Goal: Task Accomplishment & Management: Use online tool/utility

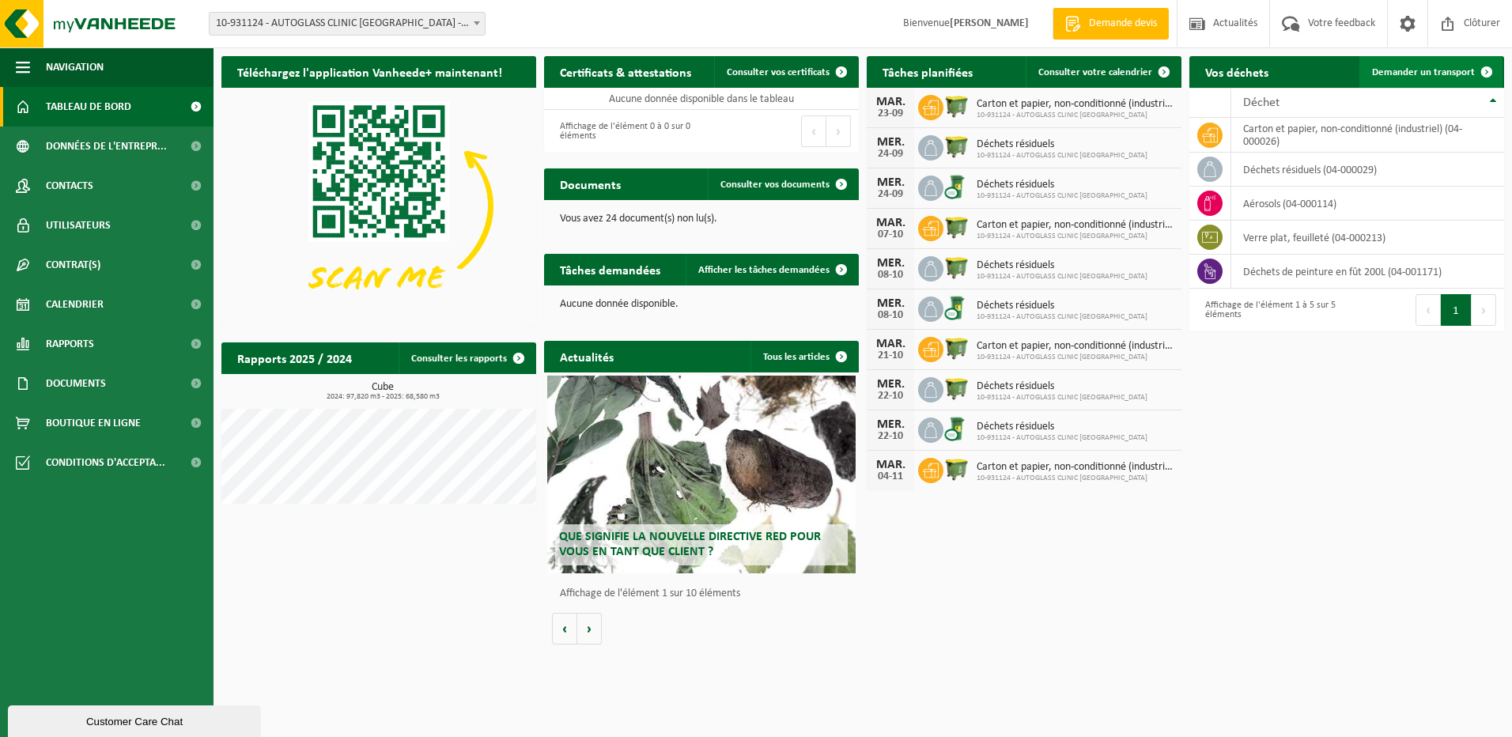
click at [1421, 73] on span "Demander un transport" at bounding box center [1423, 72] width 103 height 10
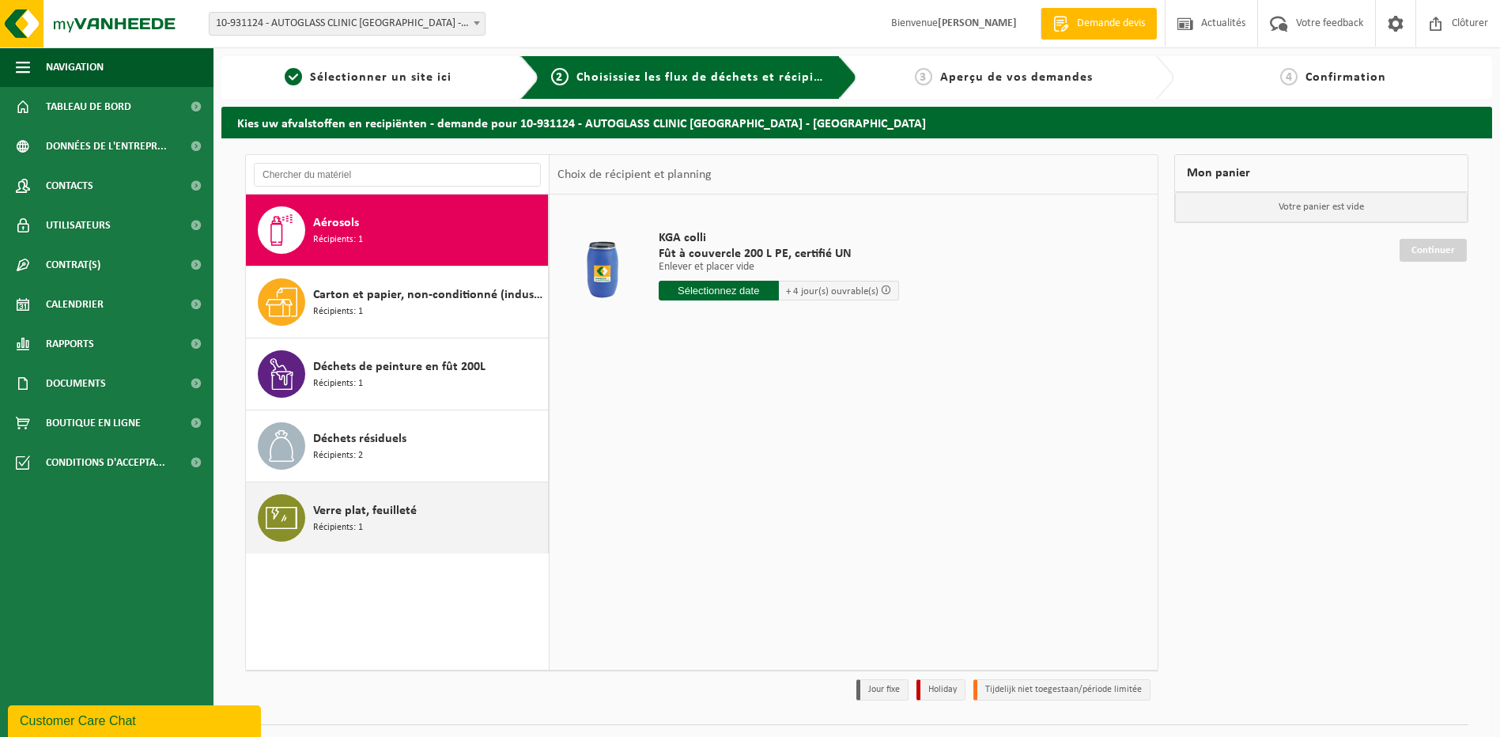
click at [361, 516] on span "Verre plat, feuilleté" at bounding box center [365, 510] width 104 height 19
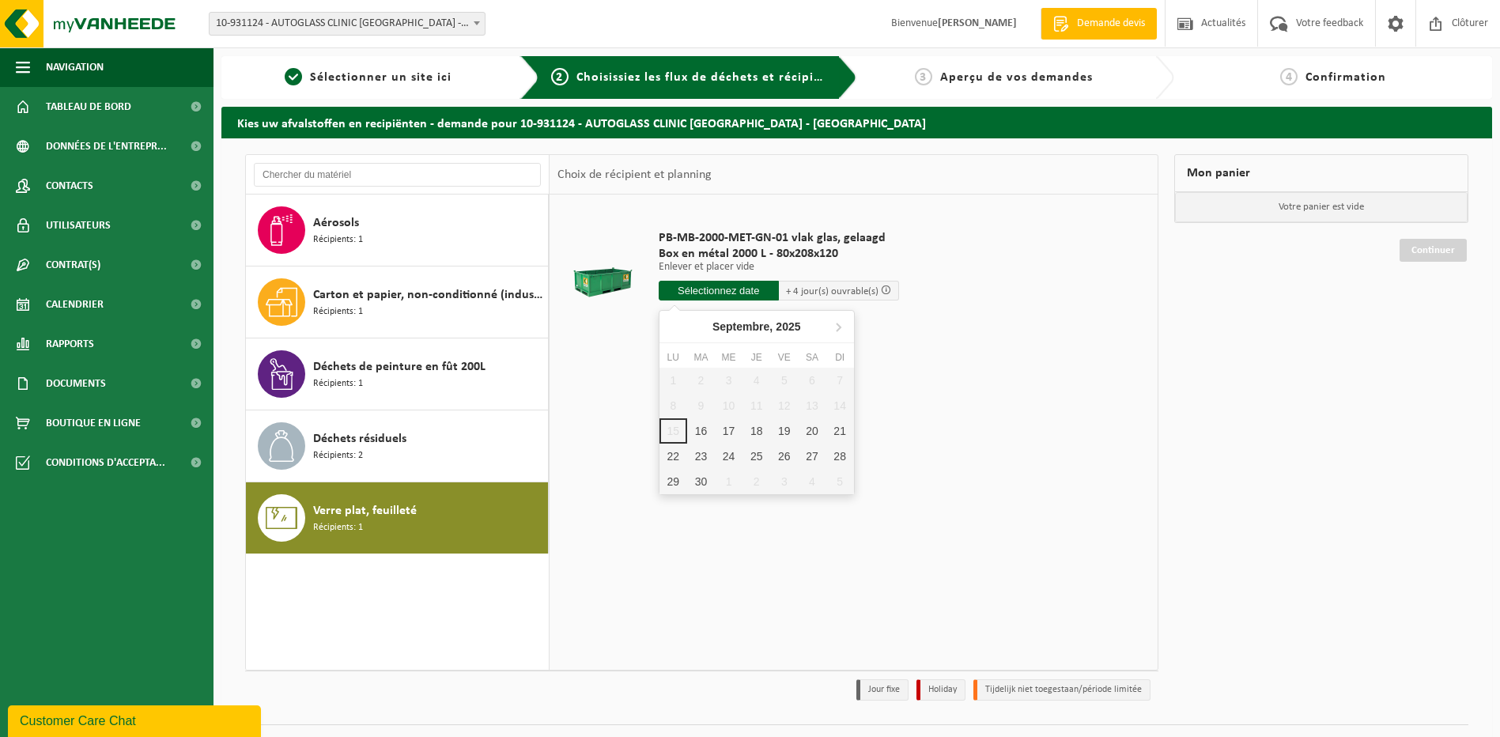
click at [727, 293] on input "text" at bounding box center [719, 291] width 120 height 20
click at [673, 433] on div "1 2 3 4 5 6 7 8 9 10 11 12 13 14 15 16 17 18 19 20 21 22 23 24 25 26 27 28 29 3…" at bounding box center [757, 431] width 195 height 127
click at [702, 434] on div "16" at bounding box center [701, 430] width 28 height 25
type input "à partir de [DATE]"
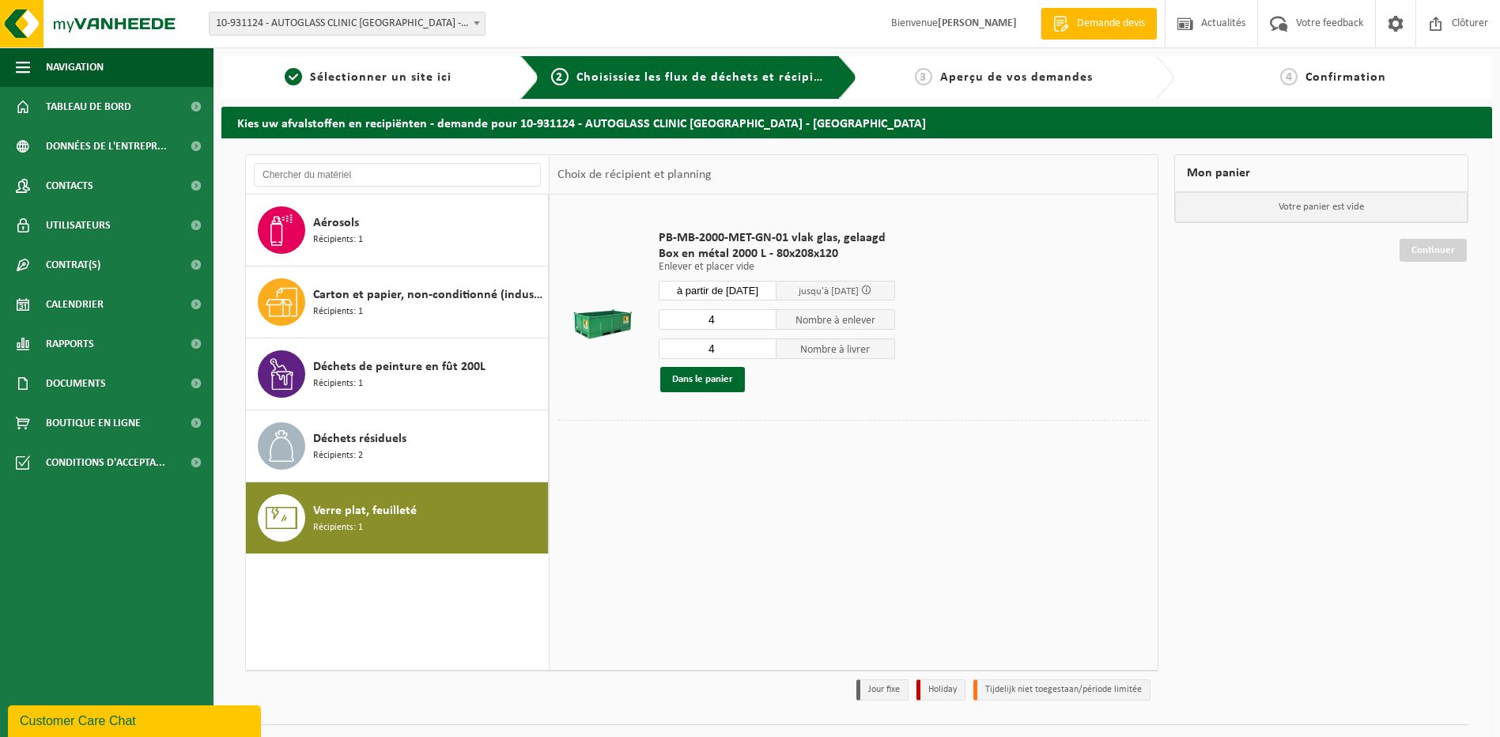
click at [729, 322] on input "4" at bounding box center [718, 319] width 119 height 21
click at [764, 324] on input "3" at bounding box center [718, 319] width 119 height 21
click at [764, 324] on input "2" at bounding box center [718, 319] width 119 height 21
type input "1"
click at [764, 324] on input "1" at bounding box center [718, 319] width 119 height 21
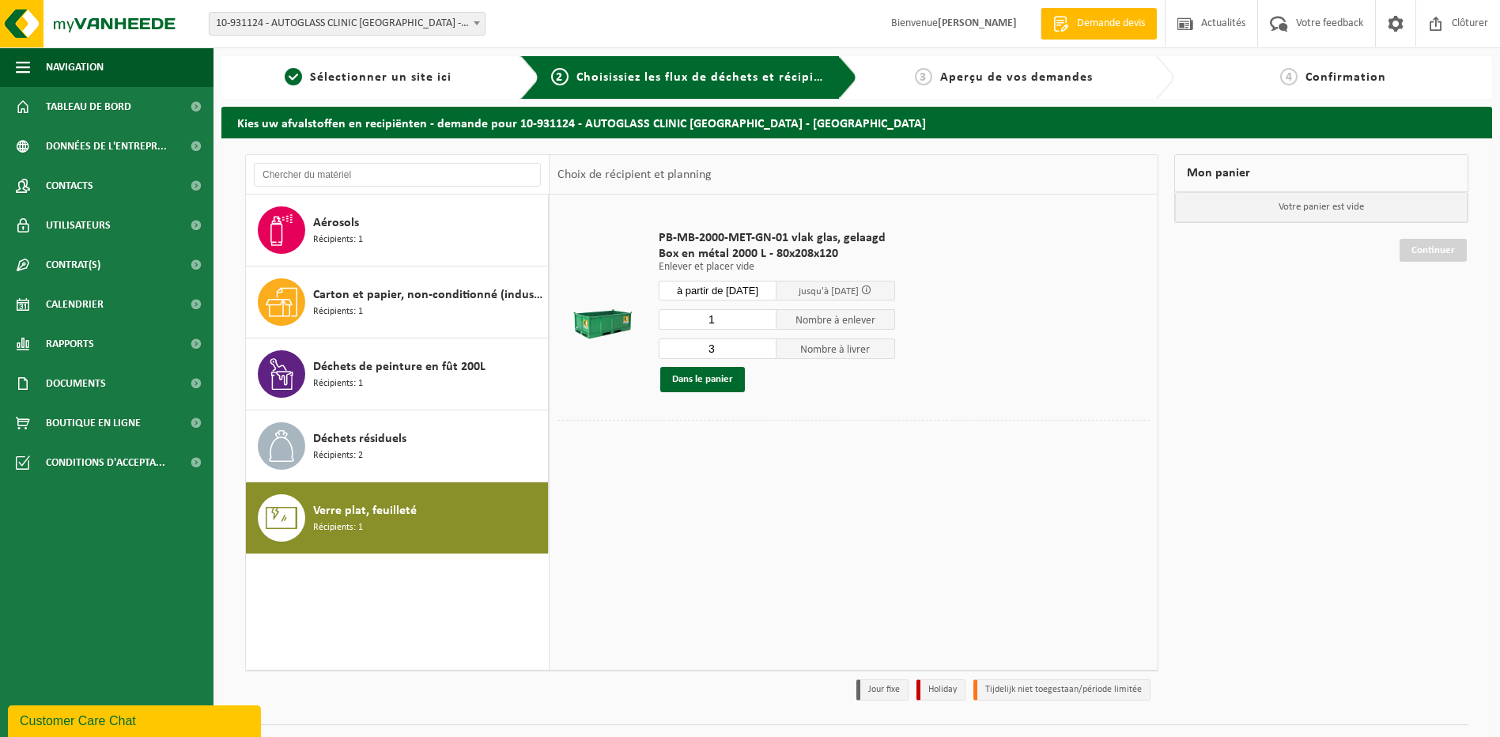
click at [762, 354] on input "3" at bounding box center [718, 349] width 119 height 21
click at [762, 354] on input "2" at bounding box center [718, 349] width 119 height 21
type input "1"
click at [762, 354] on input "1" at bounding box center [718, 349] width 119 height 21
click at [709, 384] on button "Dans le panier" at bounding box center [702, 379] width 85 height 25
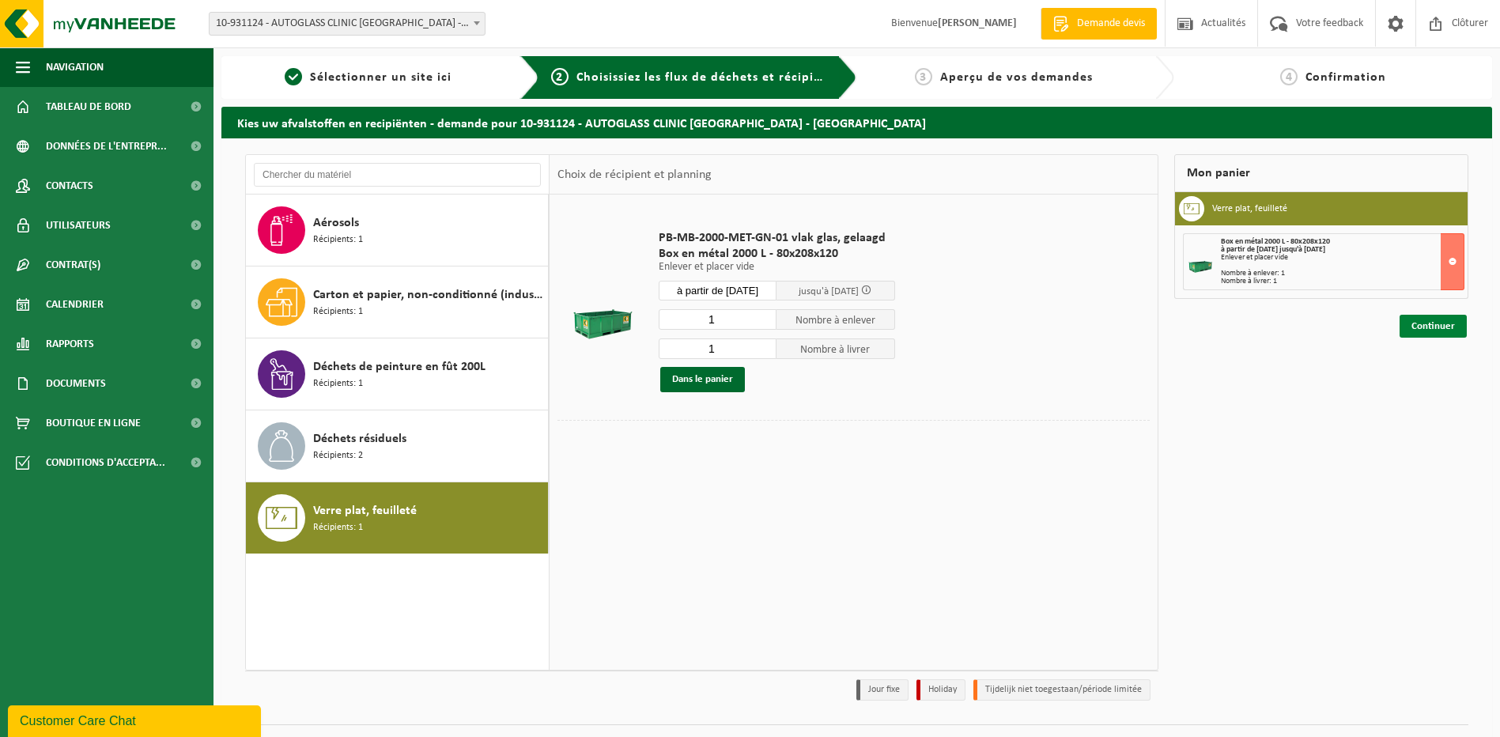
click at [1443, 319] on link "Continuer" at bounding box center [1433, 326] width 67 height 23
